Goal: Transaction & Acquisition: Download file/media

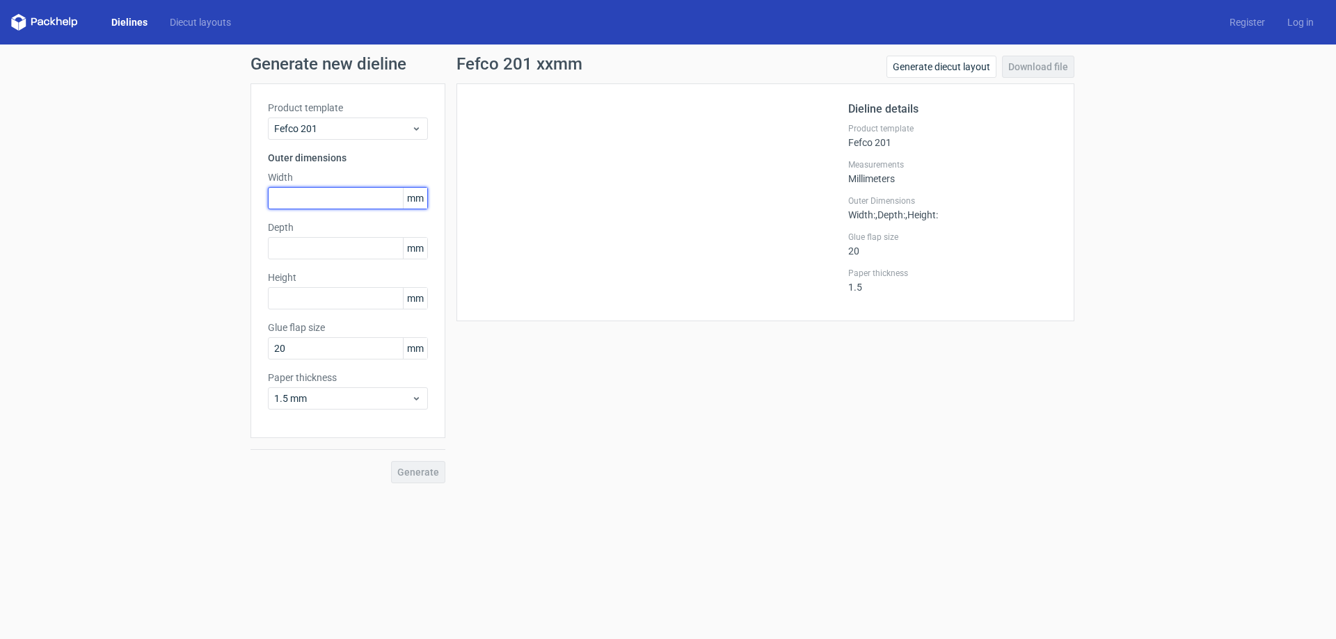
click at [345, 207] on input "text" at bounding box center [348, 198] width 160 height 22
drag, startPoint x: 347, startPoint y: 196, endPoint x: 21, endPoint y: 138, distance: 331.3
click at [72, 153] on div "Generate new dieline Product template Fefco 201 Outer dimensions Width mm Depth…" at bounding box center [668, 270] width 1336 height 450
type input "76"
type input "75"
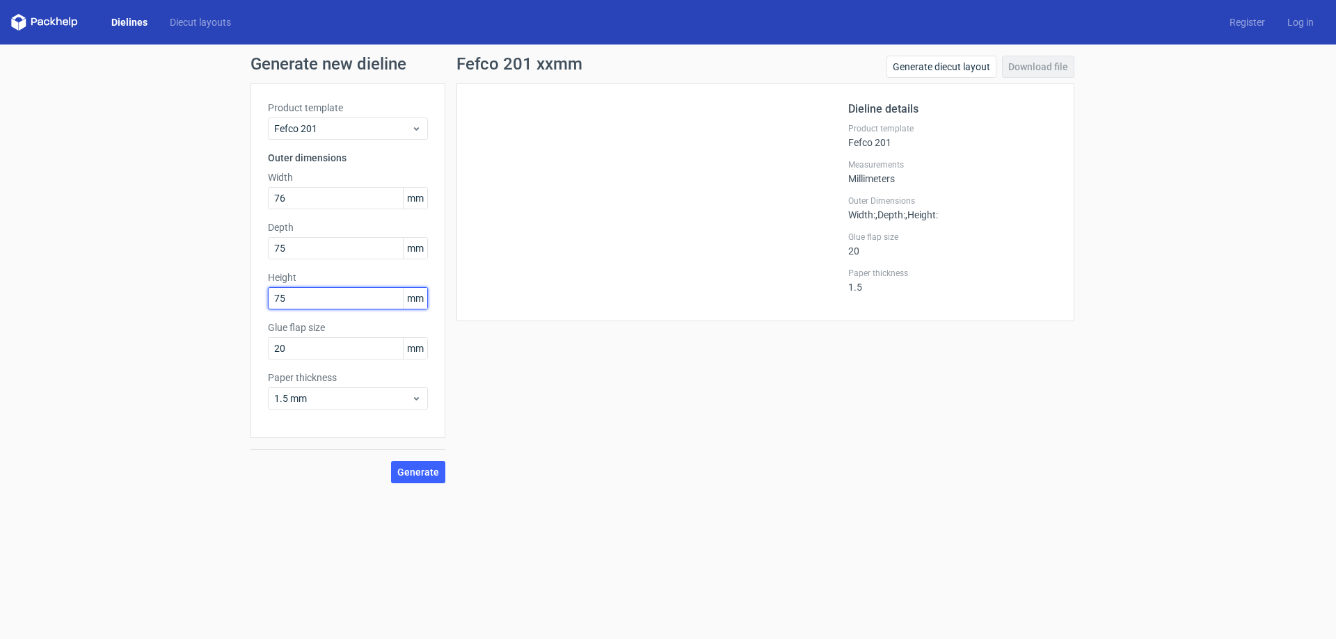
type input "75"
type input "30"
click at [413, 474] on span "Generate" at bounding box center [418, 472] width 42 height 10
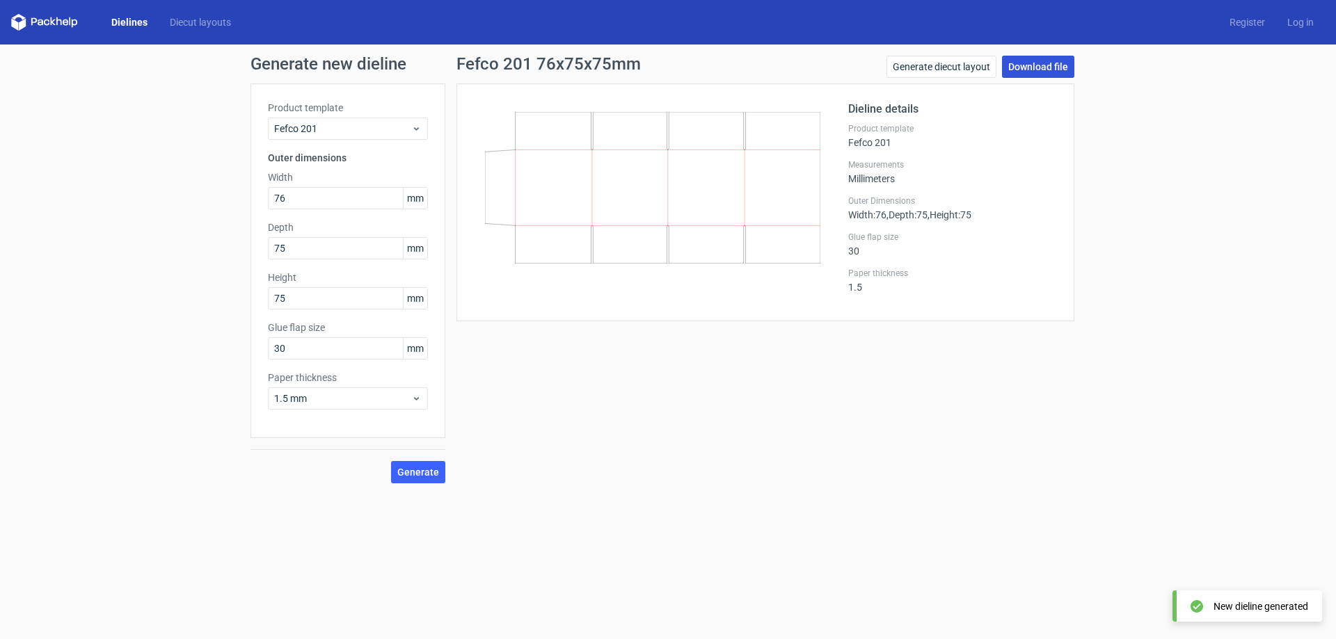
click at [1045, 59] on link "Download file" at bounding box center [1038, 67] width 72 height 22
